Goal: Information Seeking & Learning: Check status

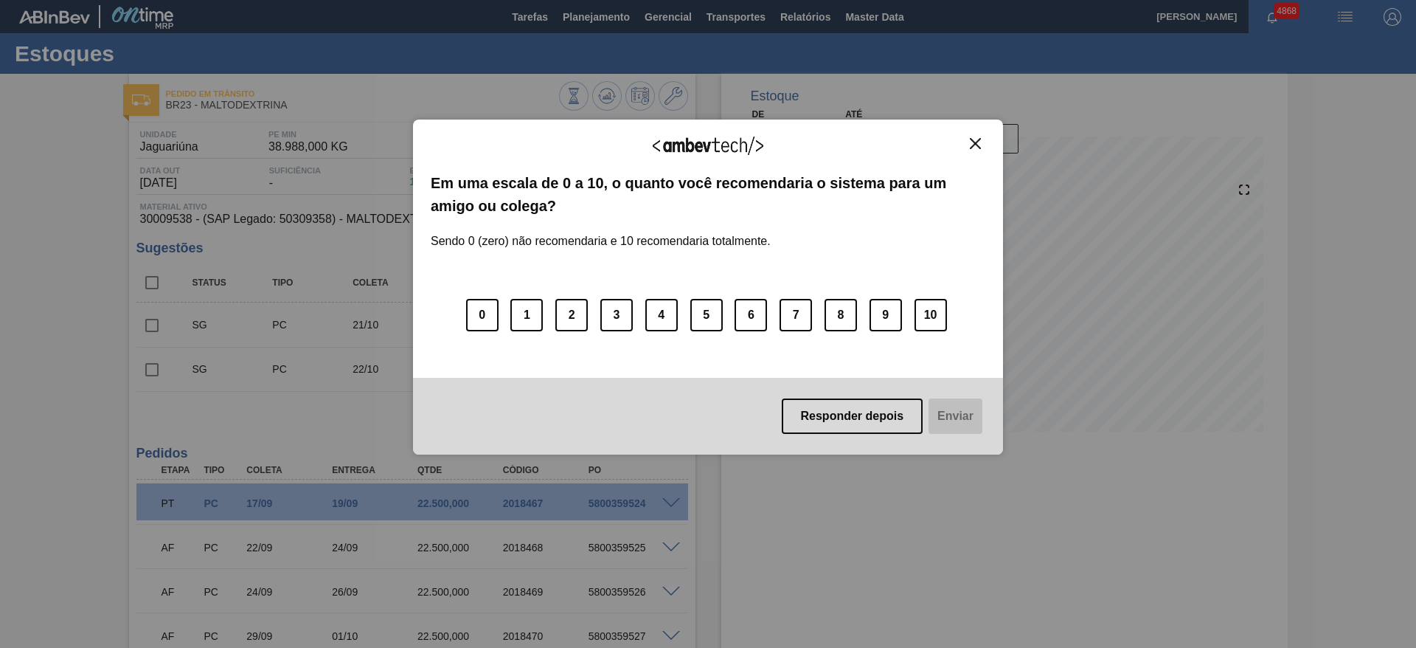
click at [981, 138] on button "Close" at bounding box center [975, 143] width 20 height 13
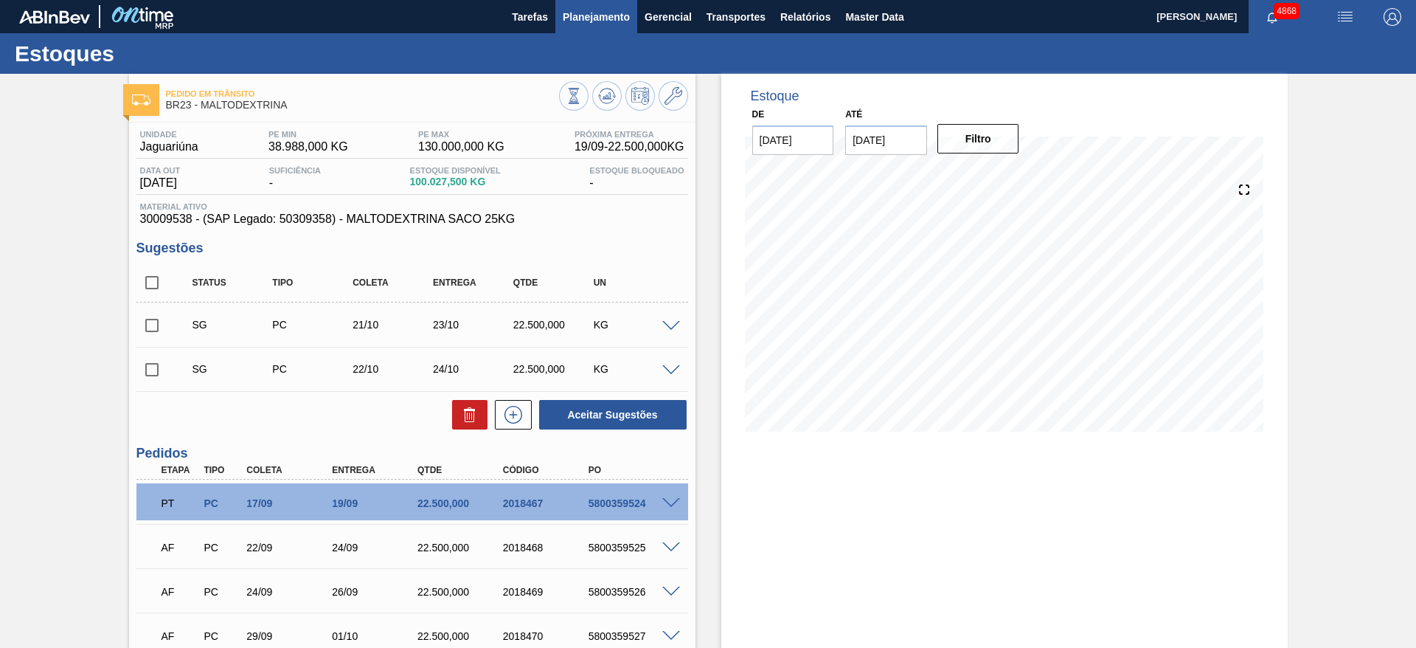
click at [605, 15] on span "Planejamento" at bounding box center [596, 17] width 67 height 18
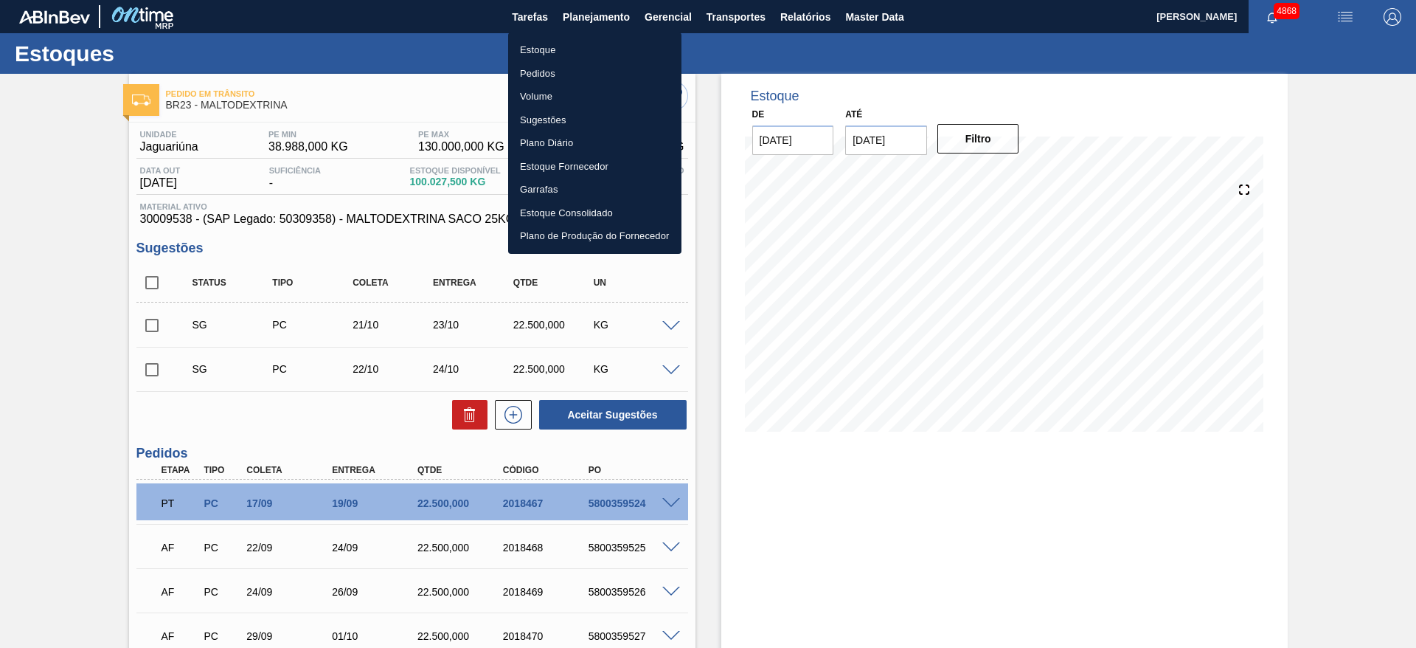
click at [555, 39] on li "Estoque" at bounding box center [594, 50] width 173 height 24
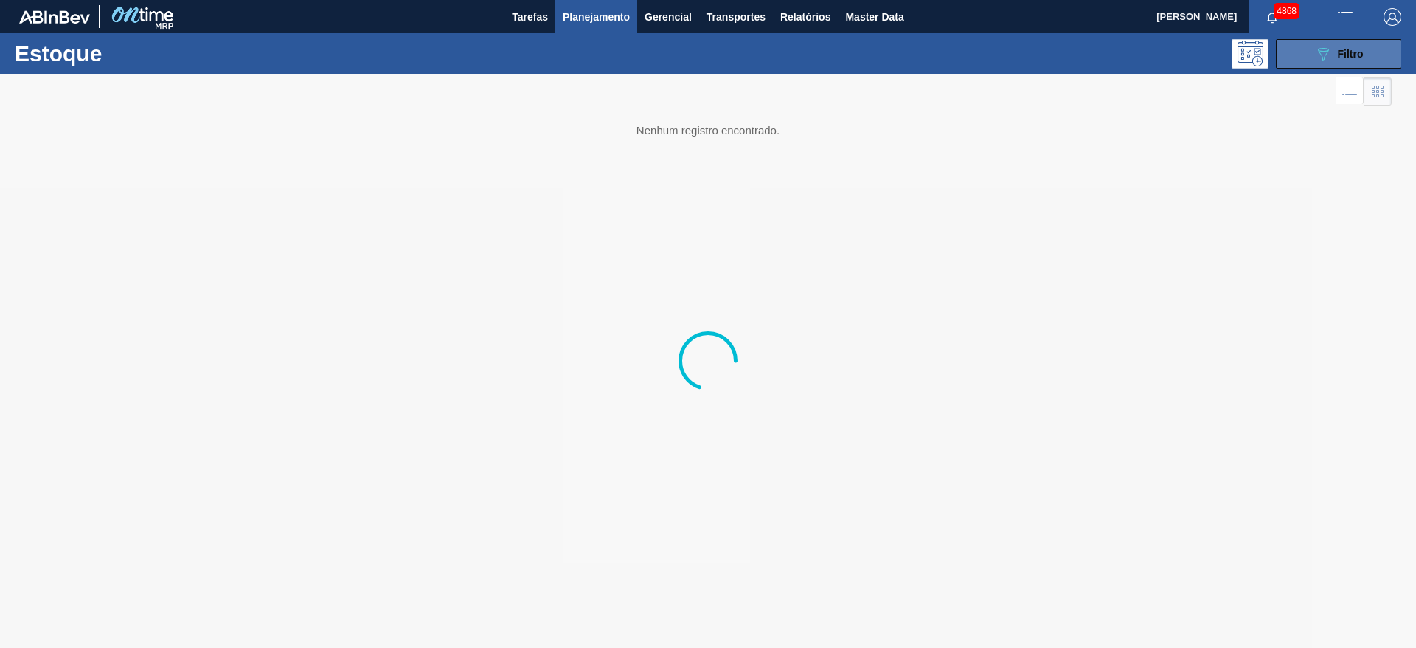
click at [1338, 51] on span "Filtro" at bounding box center [1351, 54] width 26 height 12
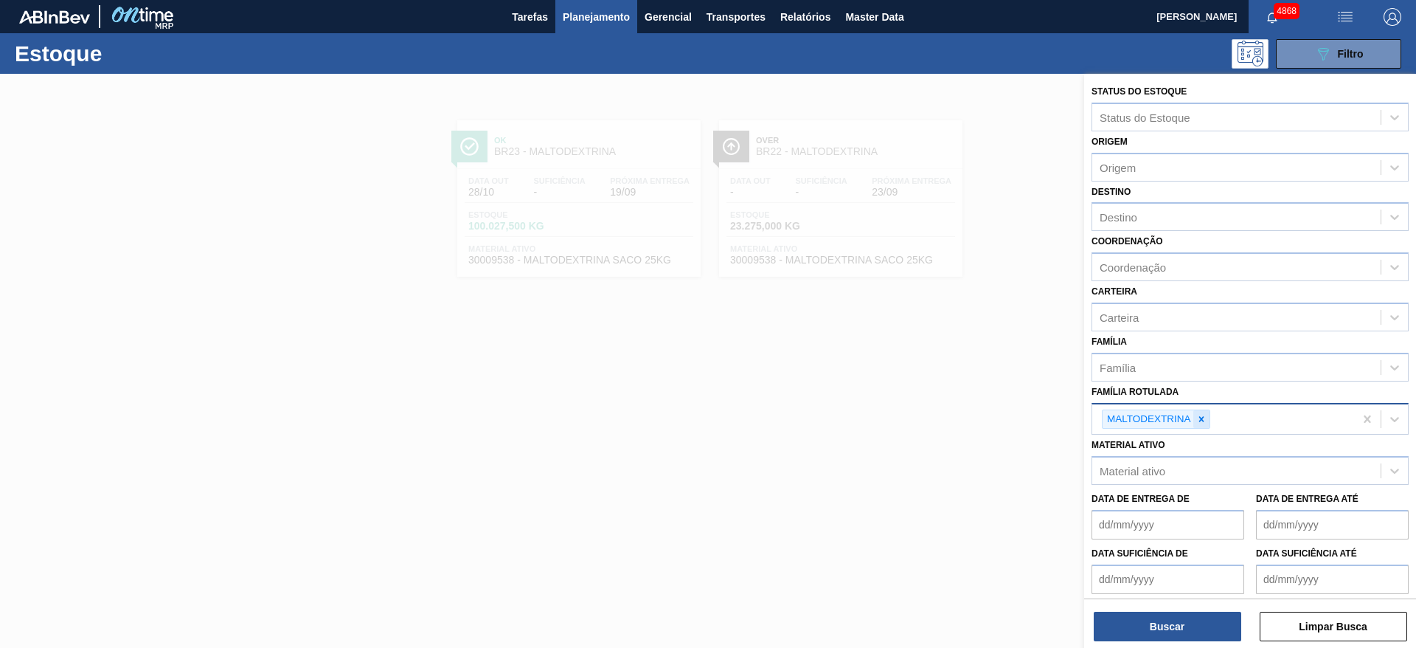
click at [1199, 416] on icon at bounding box center [1200, 418] width 5 height 5
type Rotulada "lumist"
click at [1188, 457] on div "ENZIMA LUMISTA" at bounding box center [1249, 456] width 317 height 27
click at [1204, 420] on icon at bounding box center [1201, 419] width 10 height 10
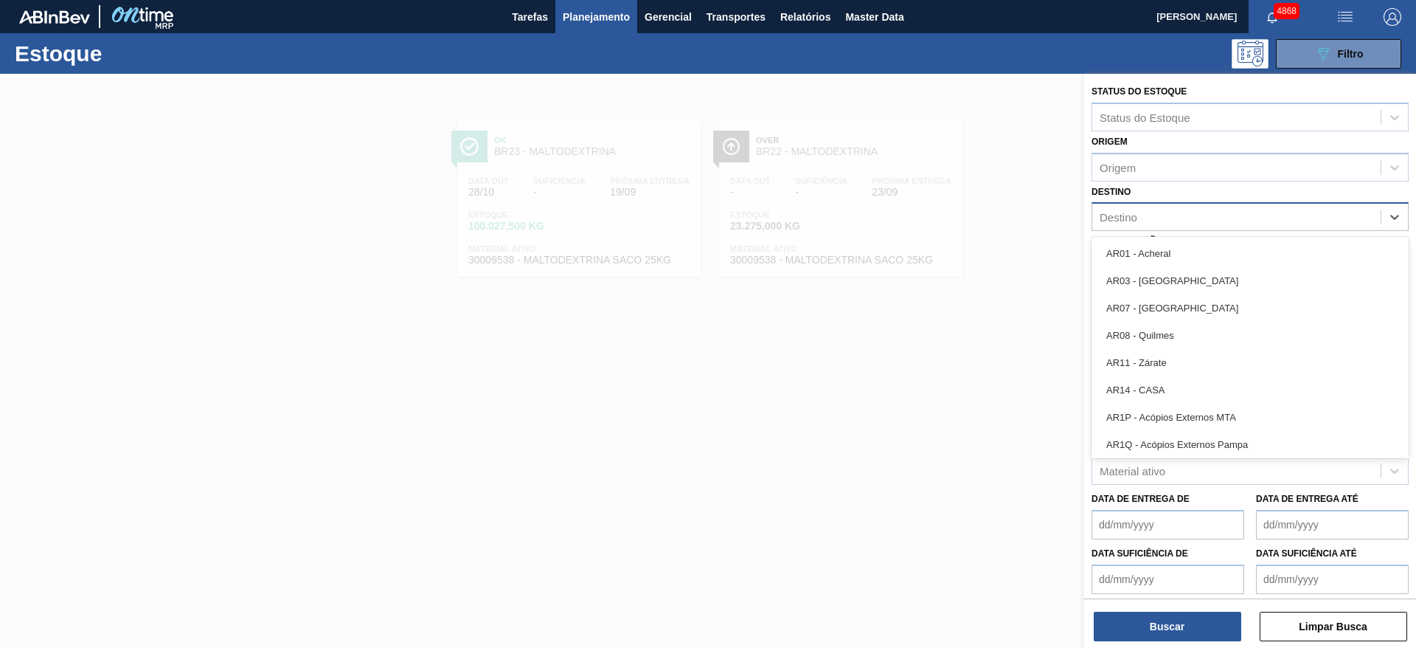
click at [1137, 216] on div "Destino" at bounding box center [1236, 216] width 288 height 21
type input "05"
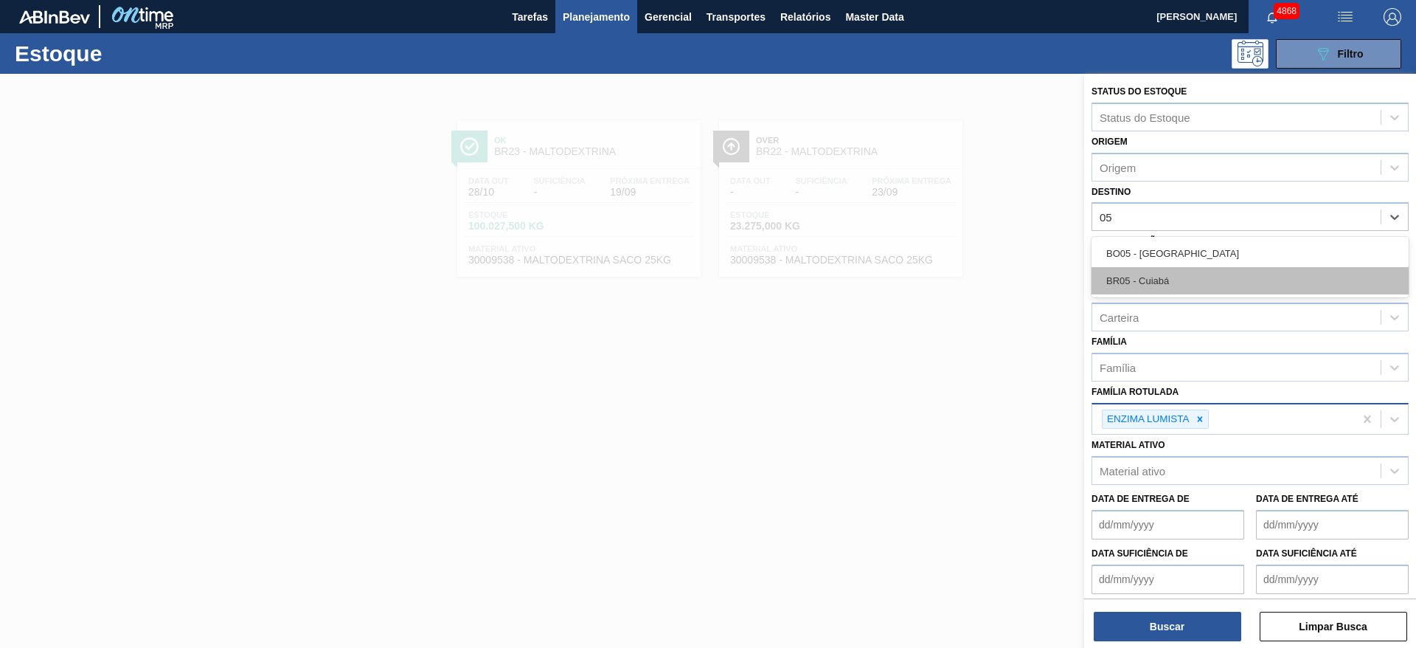
click at [1178, 277] on div "BR05 - Cuiabá" at bounding box center [1249, 280] width 317 height 27
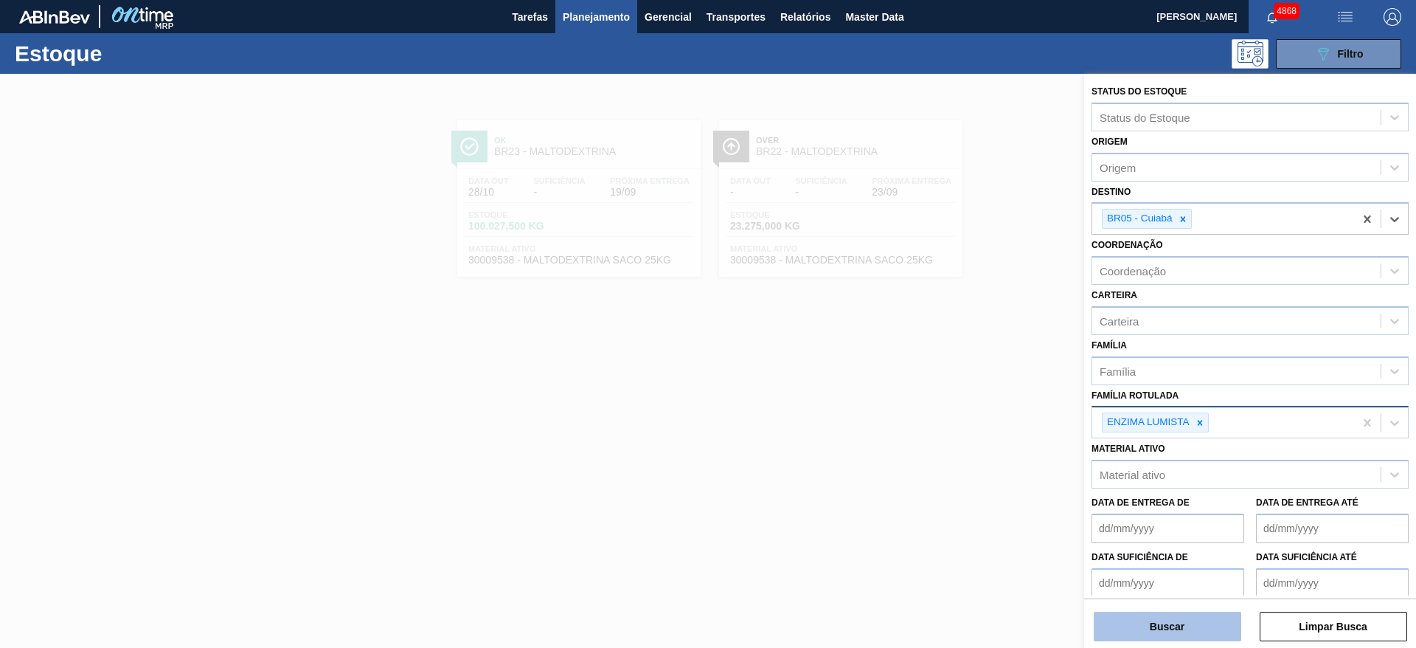
click at [1185, 632] on button "Buscar" at bounding box center [1167, 625] width 147 height 29
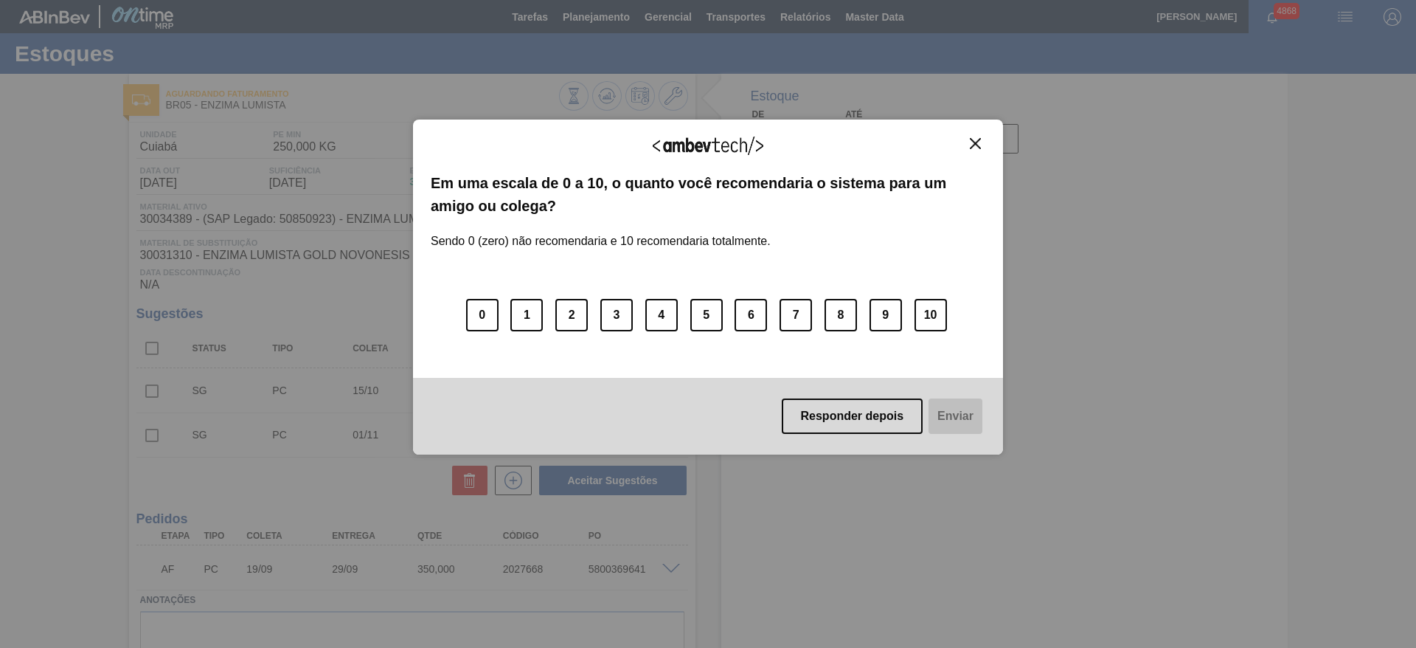
click at [977, 141] on img "Close" at bounding box center [975, 143] width 11 height 11
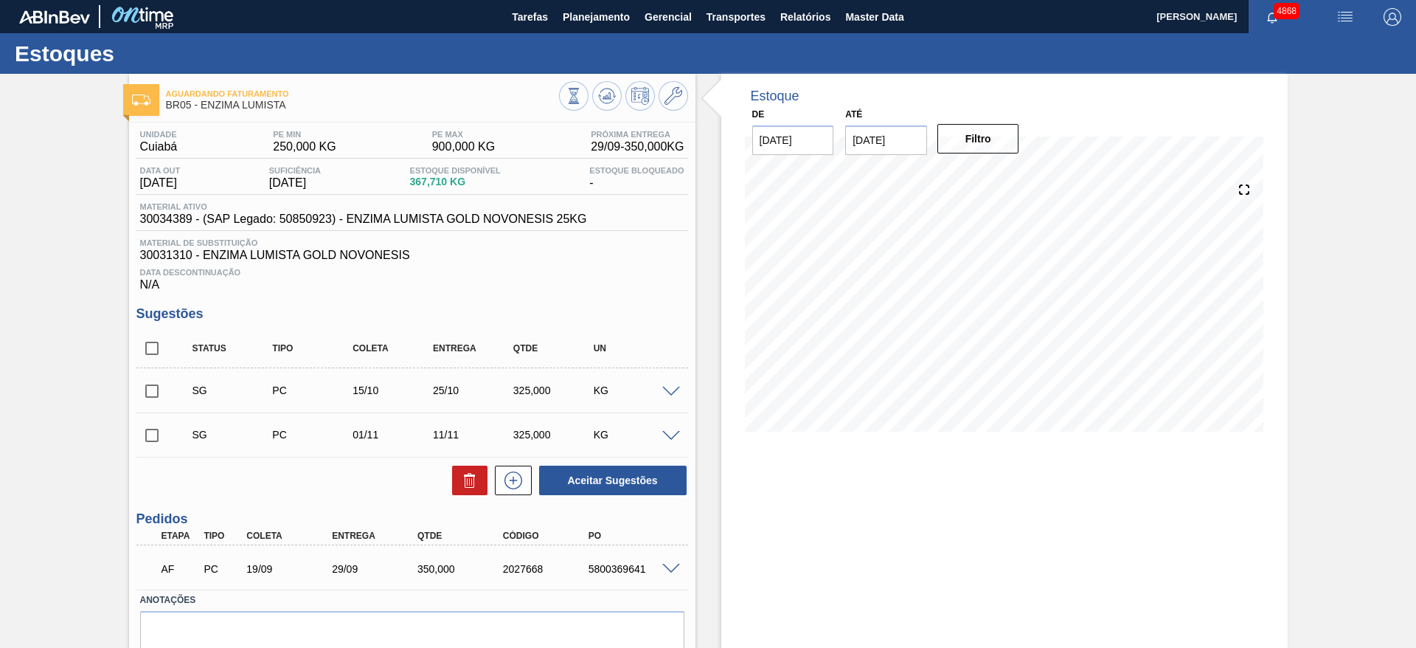
click at [1041, 507] on div "Estoque De 17/09/2025 Até 30/10/2025 Filtro 03/10 Projeção de Estoque 583.559 N…" at bounding box center [1004, 392] width 566 height 636
click at [671, 565] on span at bounding box center [671, 568] width 18 height 11
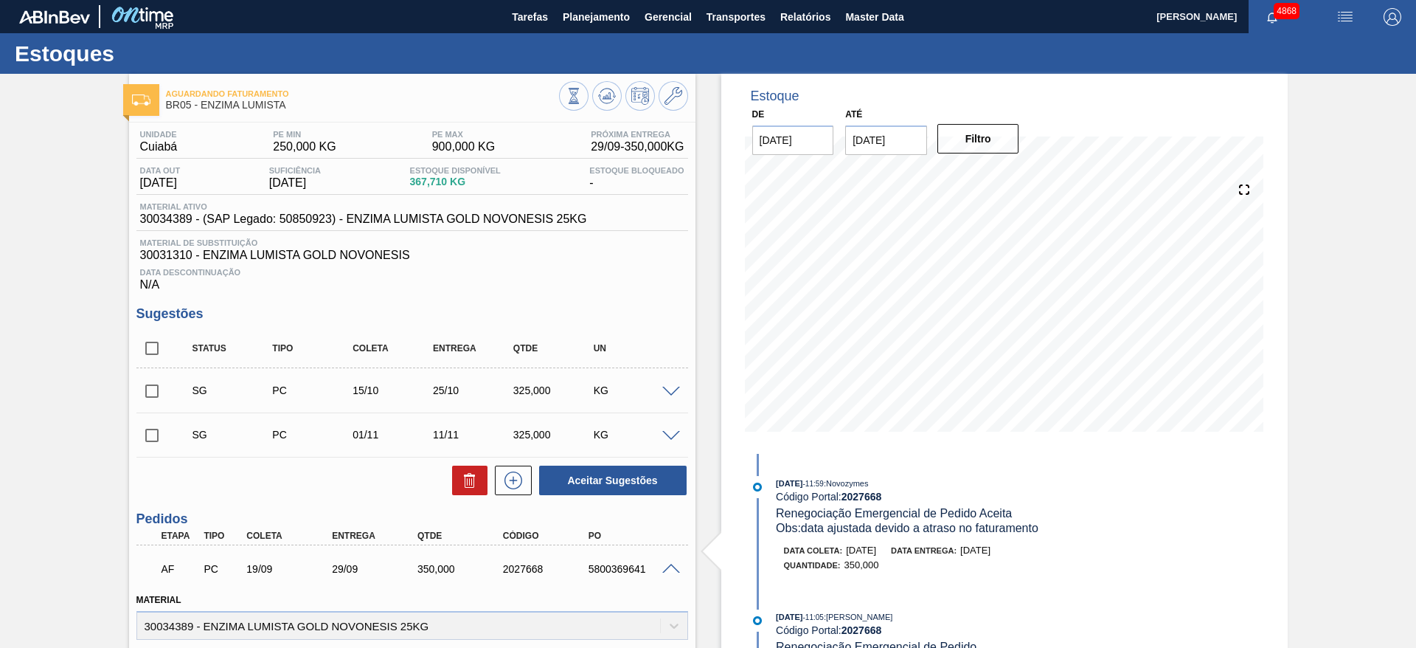
scroll to position [221, 0]
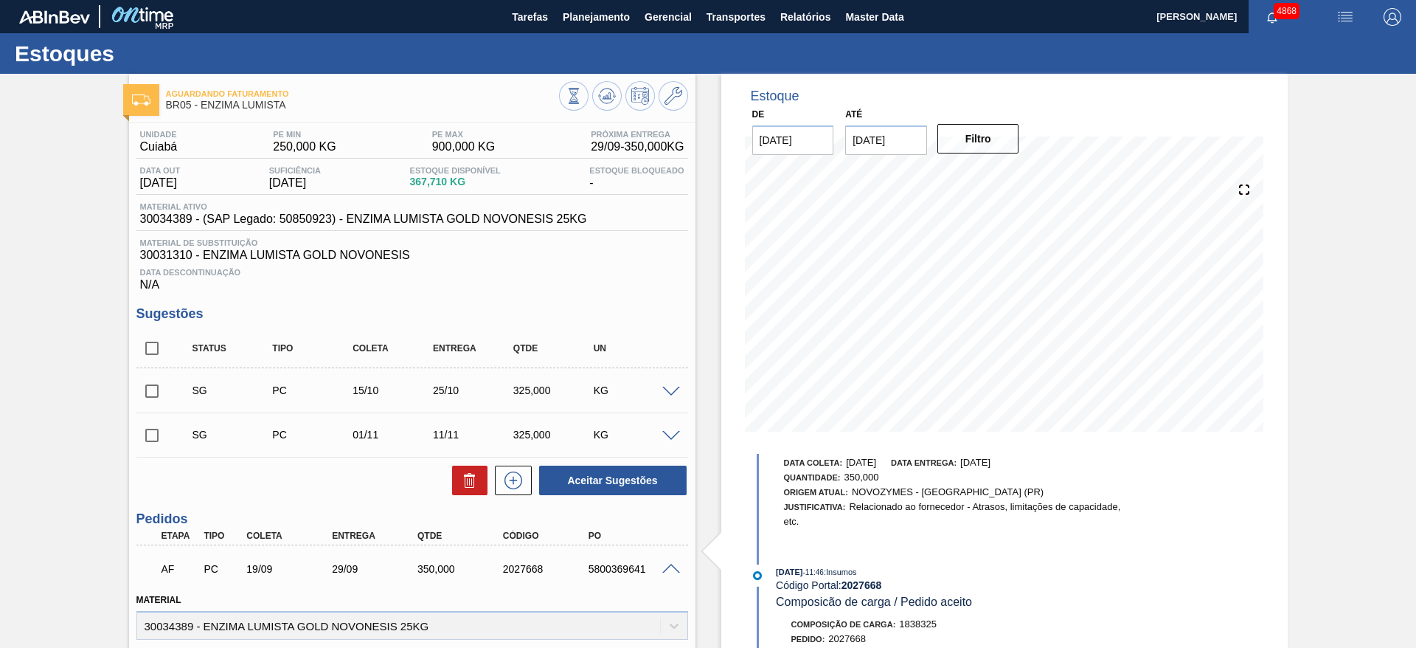
click at [673, 563] on span at bounding box center [671, 568] width 18 height 11
